Goal: Task Accomplishment & Management: Manage account settings

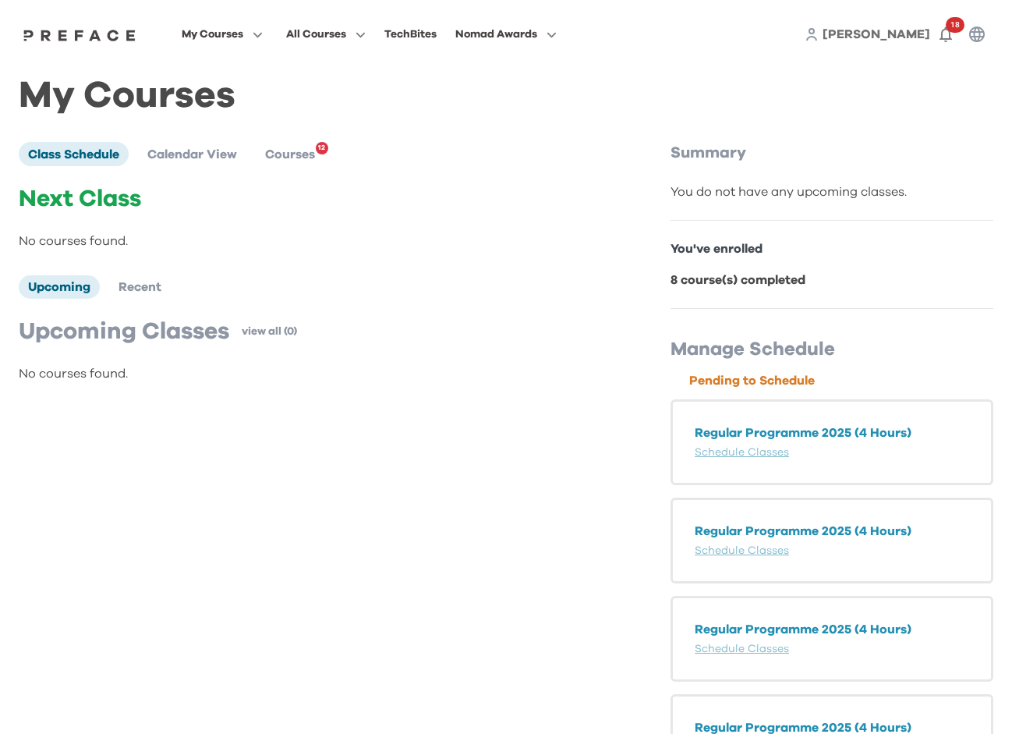
click at [928, 304] on div "You've enrolled 8 course(s) completed" at bounding box center [832, 265] width 323 height 88
click at [752, 454] on link "Schedule Classes" at bounding box center [742, 452] width 94 height 11
click at [203, 165] on li "Calendar View" at bounding box center [192, 153] width 108 height 23
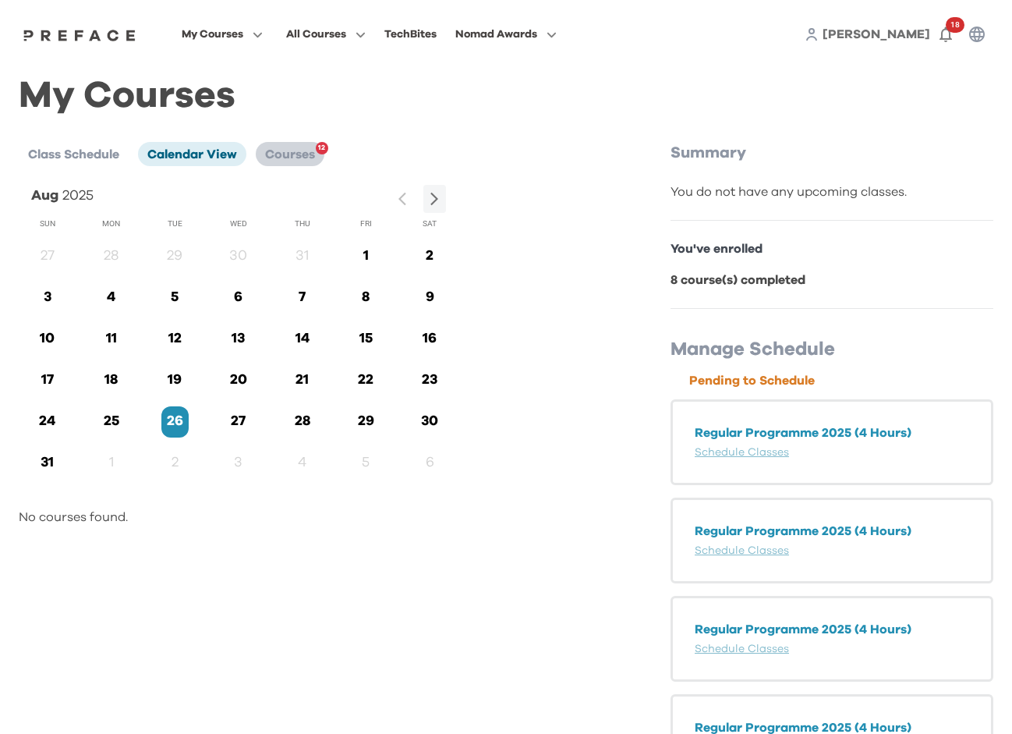
click at [298, 154] on span "Courses" at bounding box center [290, 154] width 50 height 12
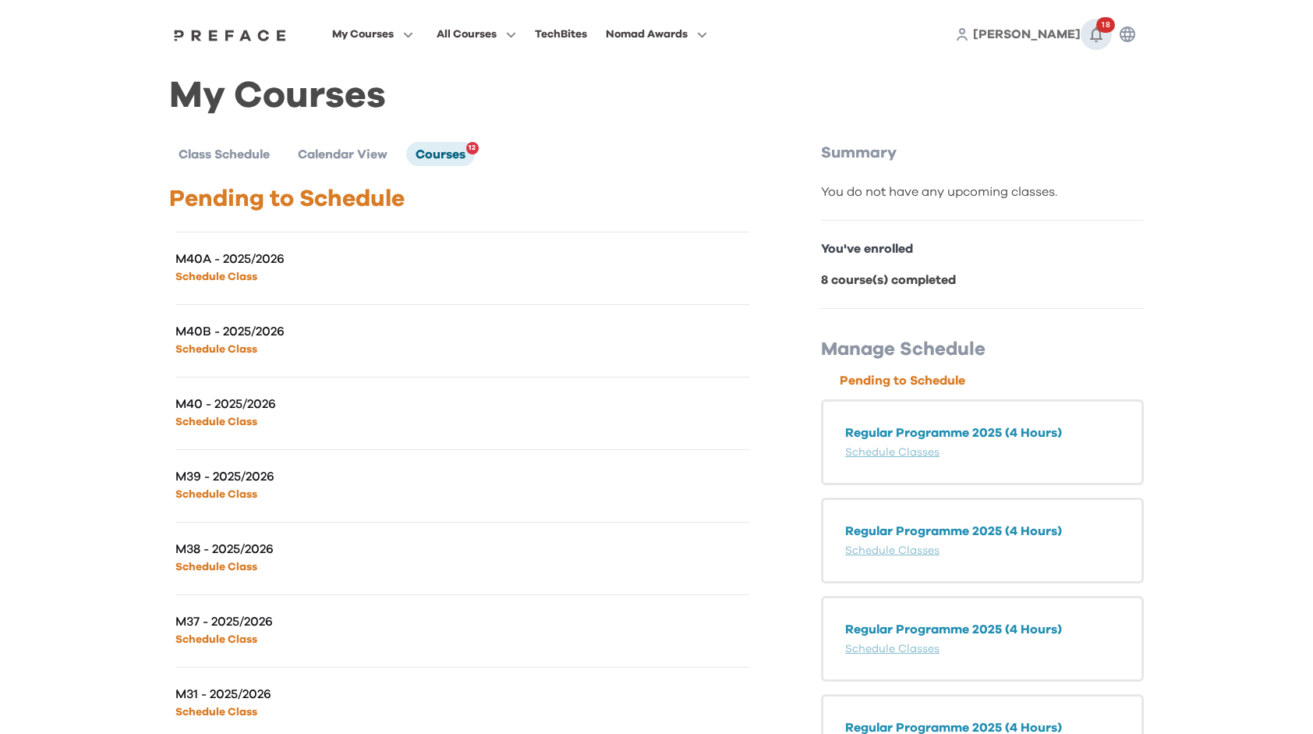
click at [1096, 37] on icon "button" at bounding box center [1096, 34] width 19 height 19
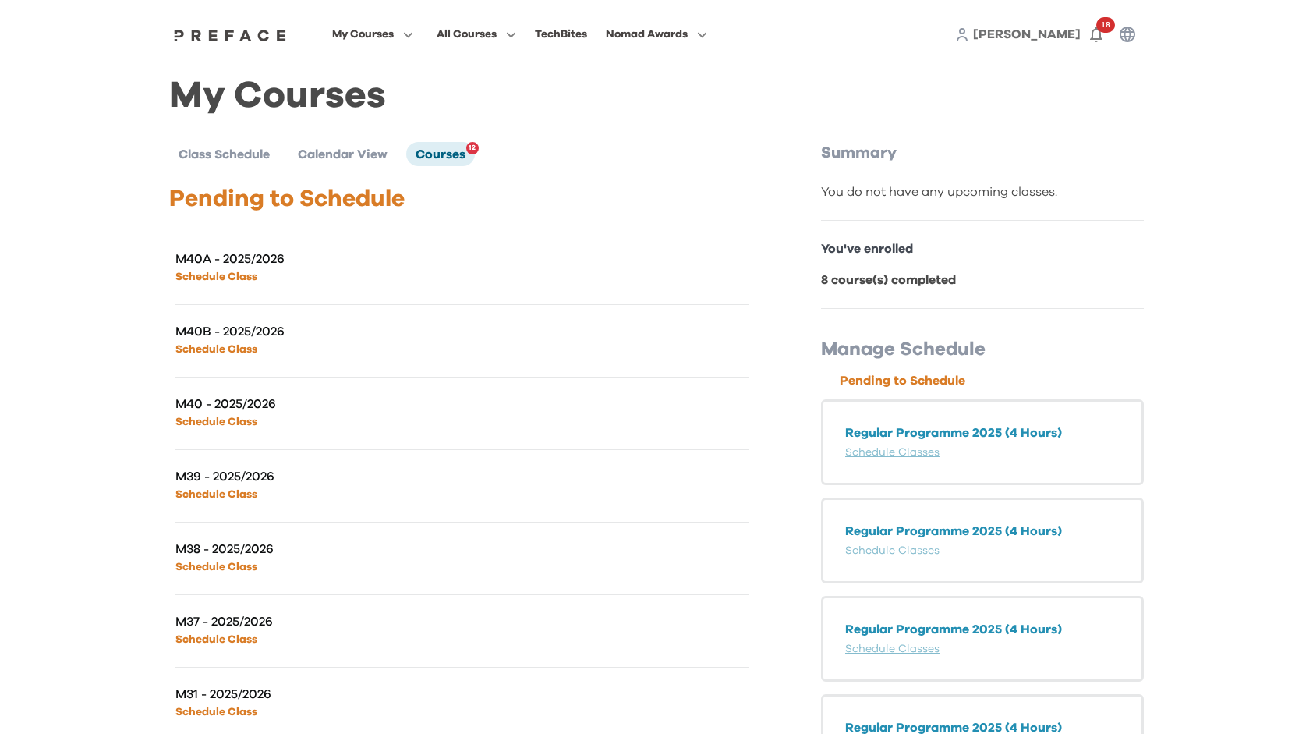
click at [614, 704] on div "M31 - 2025/2026 Schedule Class" at bounding box center [462, 703] width 574 height 73
click at [424, 535] on div "M38 - 2025/2026 Schedule Class" at bounding box center [462, 558] width 574 height 73
